Goal: Task Accomplishment & Management: Manage account settings

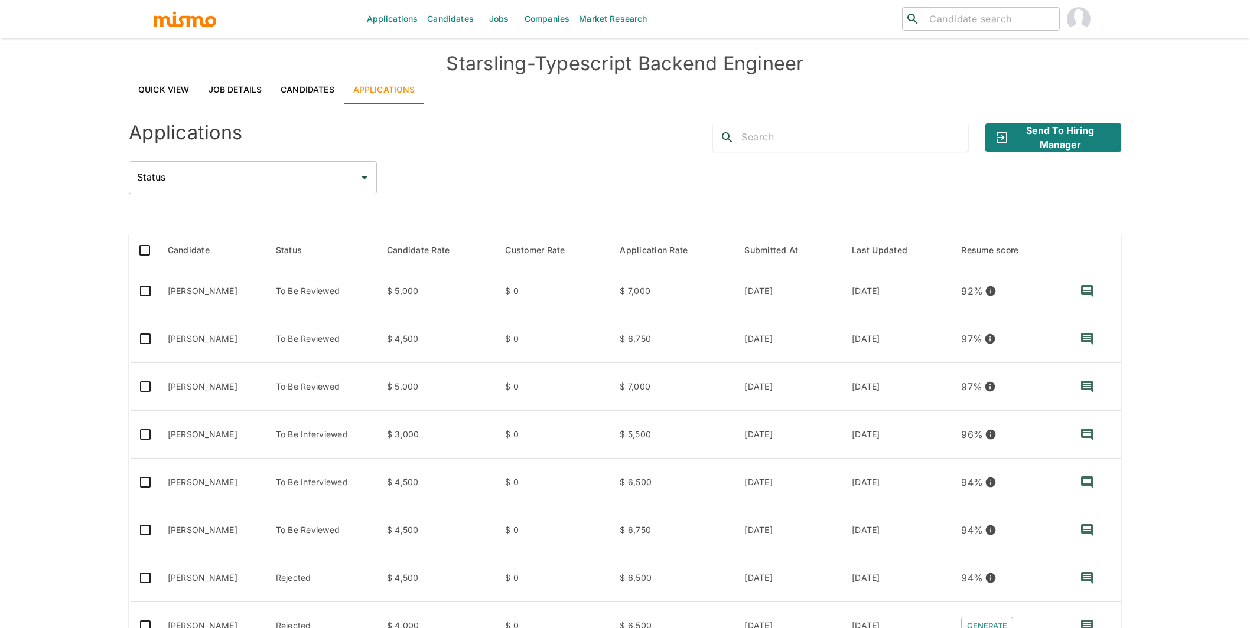
scroll to position [167, 0]
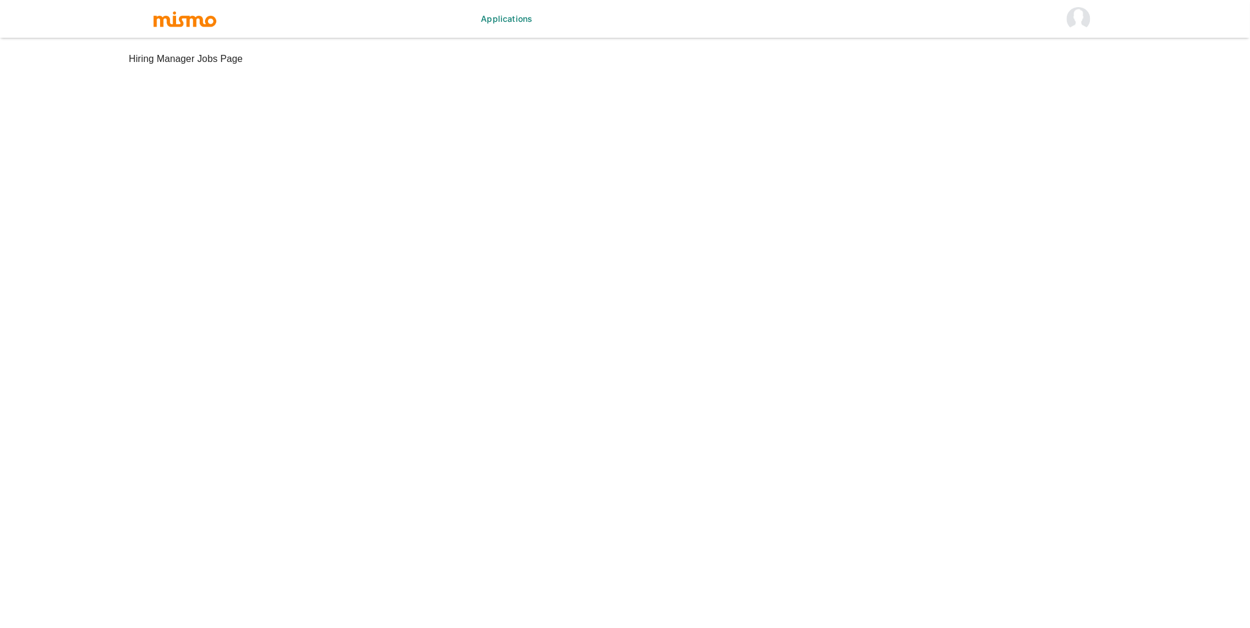
click at [1076, 24] on img "account of current user" at bounding box center [1079, 19] width 24 height 24
click at [1092, 57] on li "Log out" at bounding box center [1078, 55] width 55 height 24
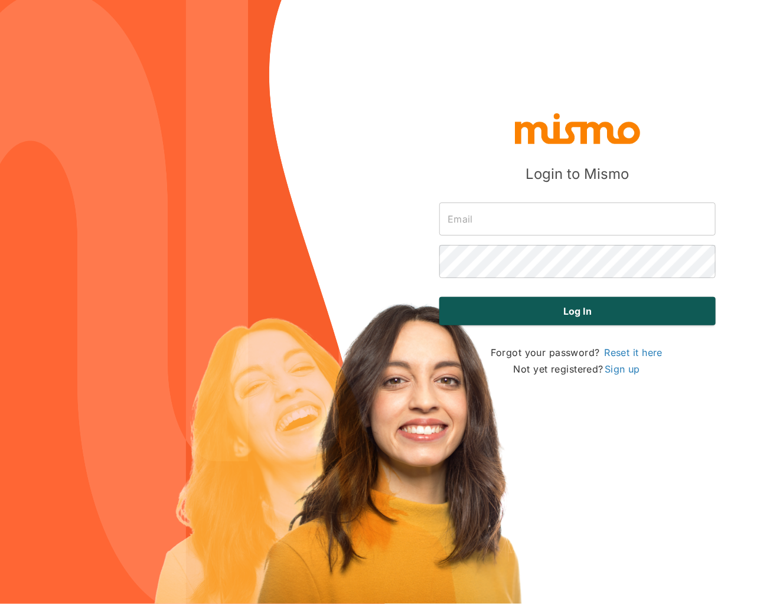
type input "[PERSON_NAME][EMAIL_ADDRESS][DOMAIN_NAME]"
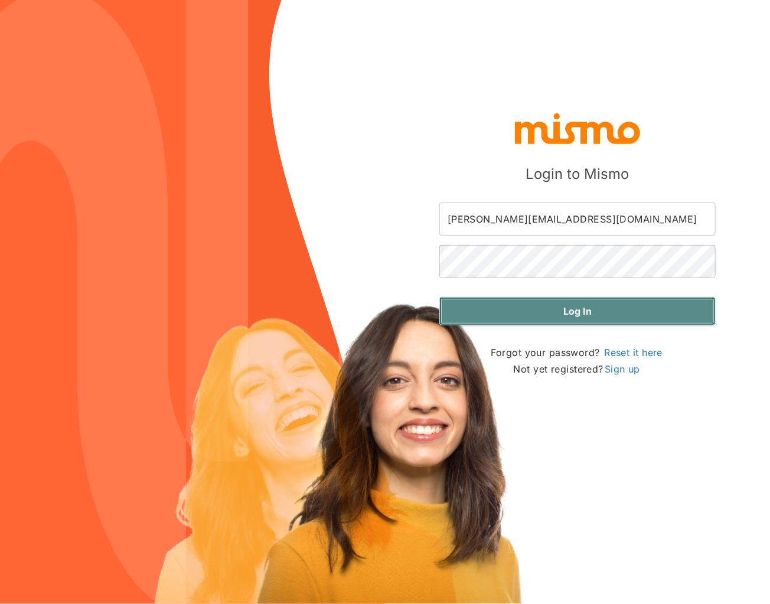
click at [606, 310] on button "Log in" at bounding box center [577, 311] width 276 height 28
